Goal: Information Seeking & Learning: Find contact information

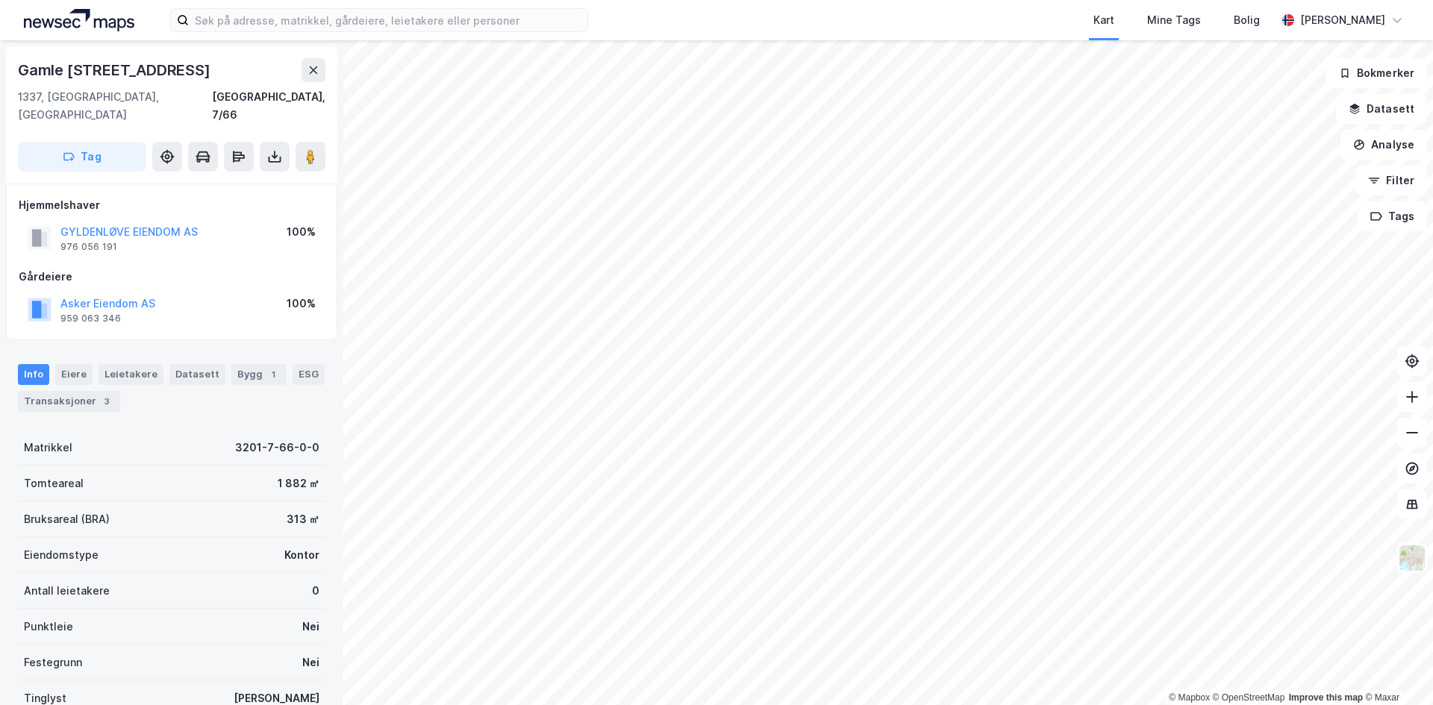
click at [816, 704] on html "Kart Mine Tags Bolig [PERSON_NAME] © Mapbox © OpenStreetMap Improve this map © …" at bounding box center [716, 352] width 1433 height 705
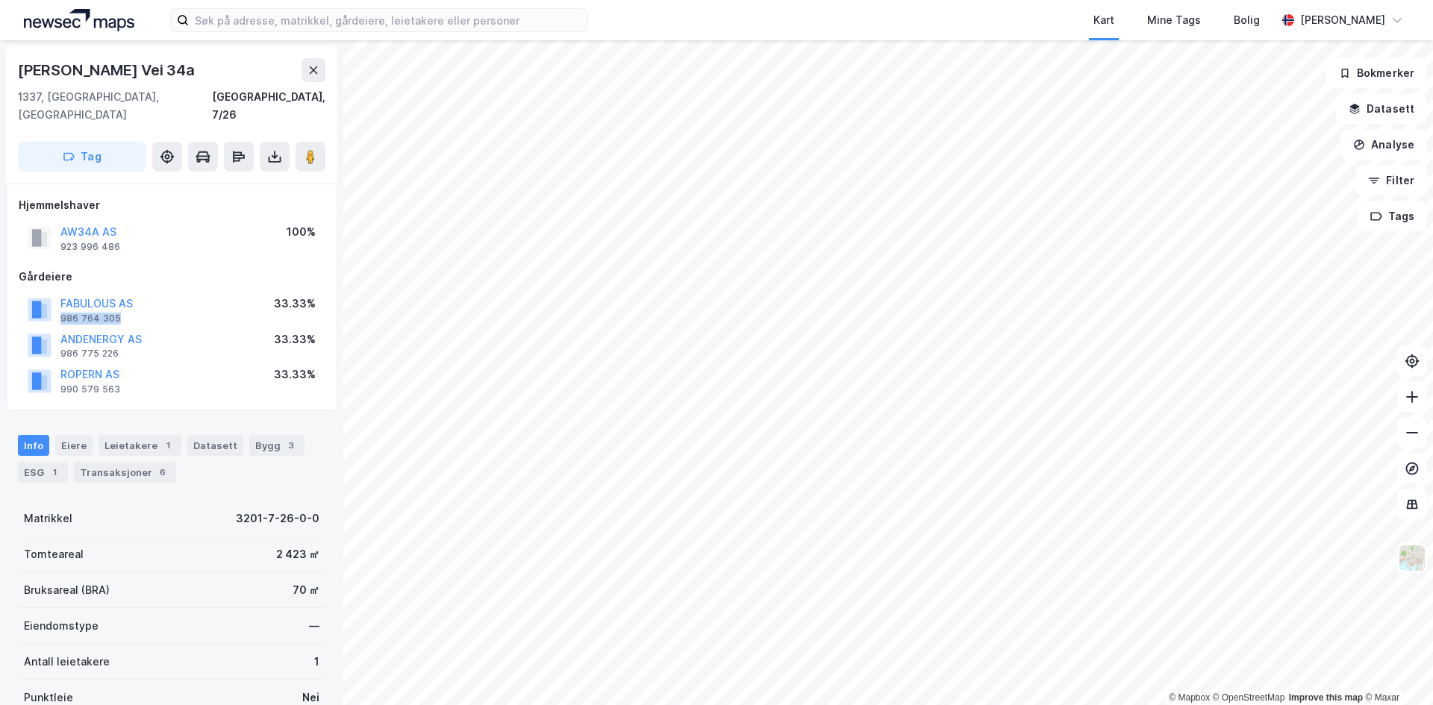
drag, startPoint x: 126, startPoint y: 299, endPoint x: 56, endPoint y: 305, distance: 70.5
click at [56, 305] on div "FABULOUS AS 986 764 305" at bounding box center [80, 310] width 105 height 30
copy div "986 764 305"
